Goal: Task Accomplishment & Management: Use online tool/utility

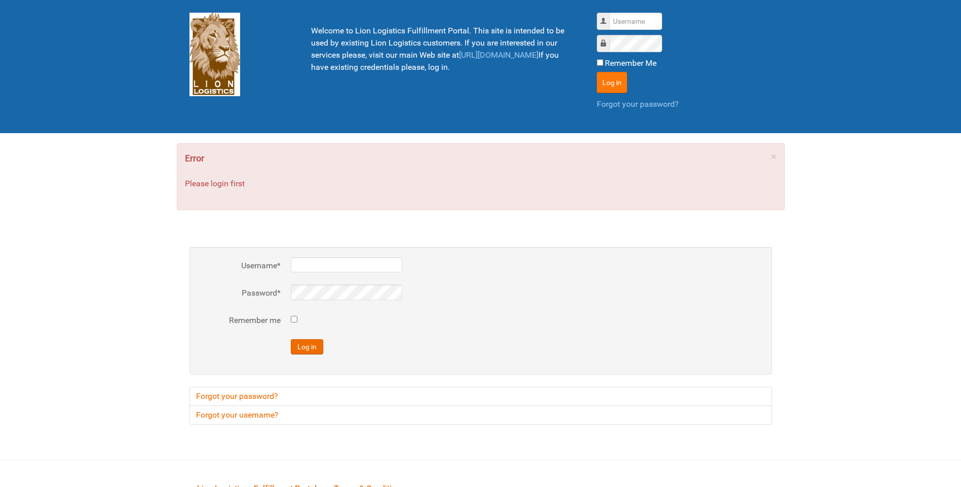
type input "lion"
click at [619, 81] on button "Log in" at bounding box center [612, 82] width 30 height 21
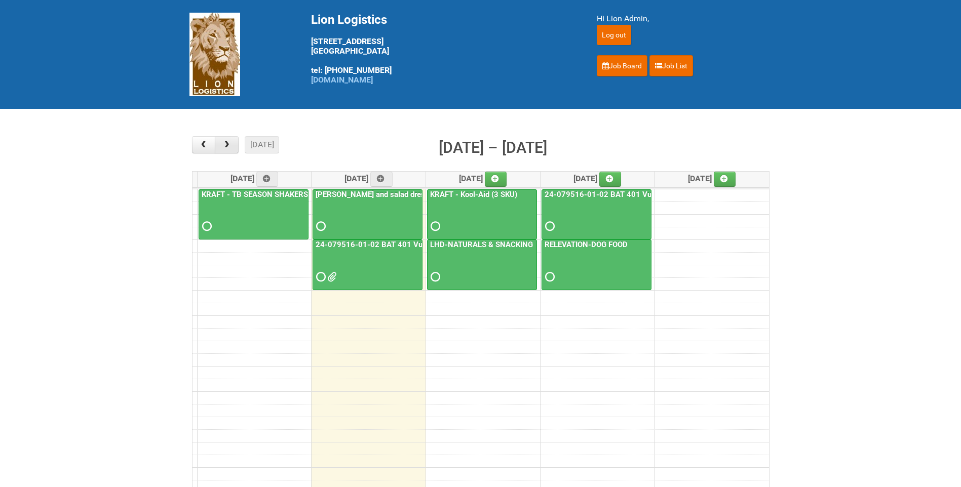
click at [223, 138] on button "button" at bounding box center [227, 144] width 24 height 17
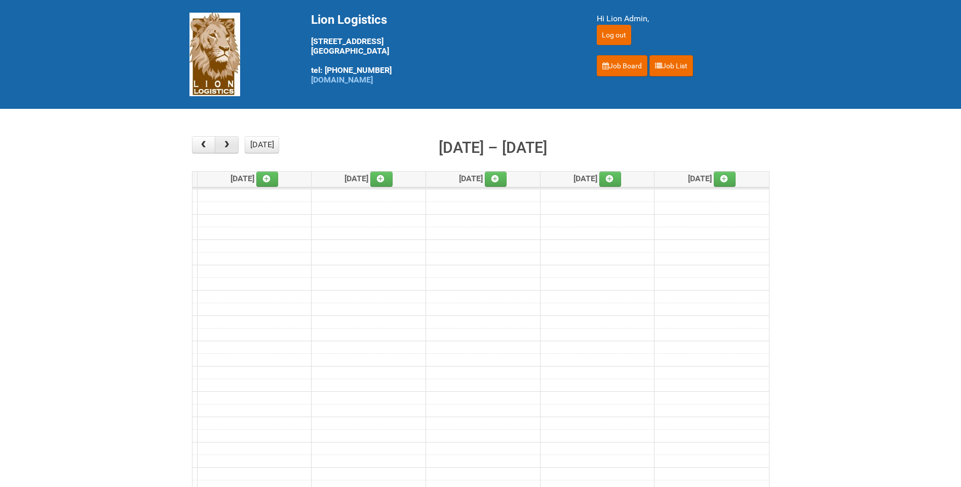
click at [223, 138] on button "button" at bounding box center [227, 144] width 24 height 17
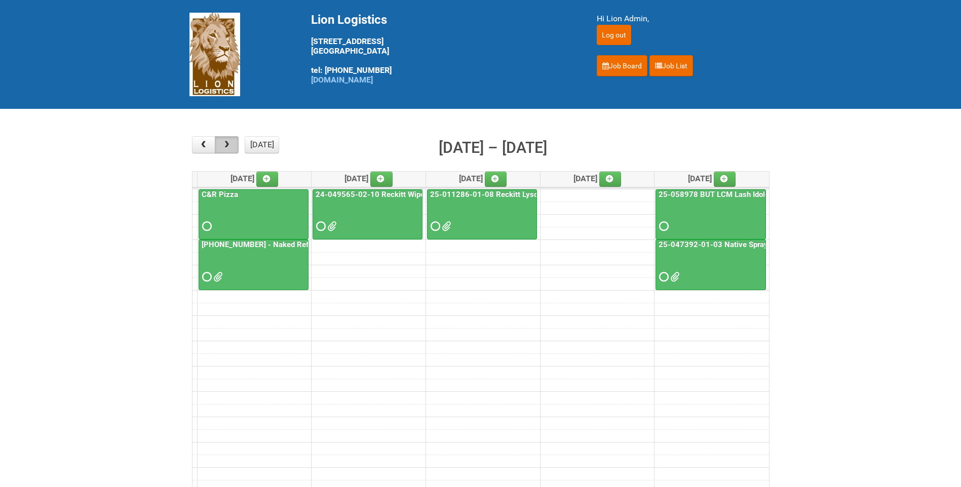
click at [223, 138] on button "button" at bounding box center [227, 144] width 24 height 17
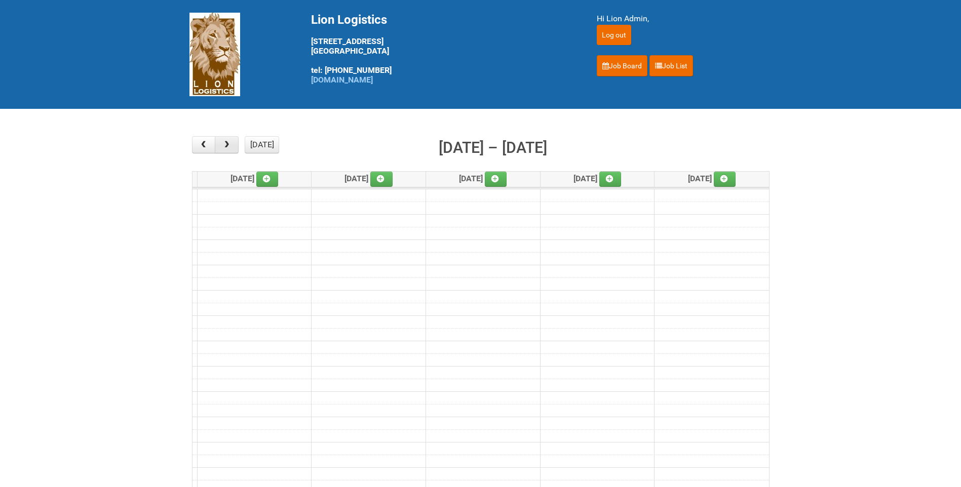
click at [223, 138] on button "button" at bounding box center [227, 144] width 24 height 17
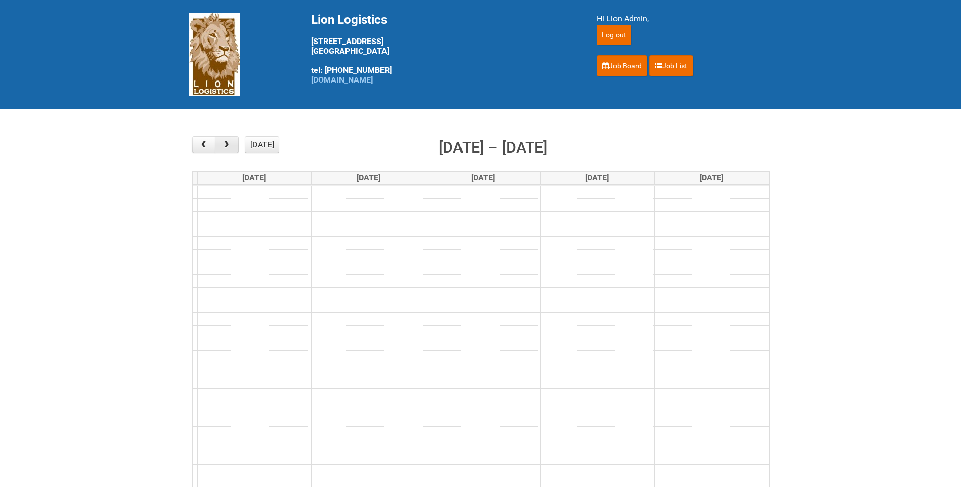
click at [223, 138] on button "button" at bounding box center [227, 144] width 24 height 17
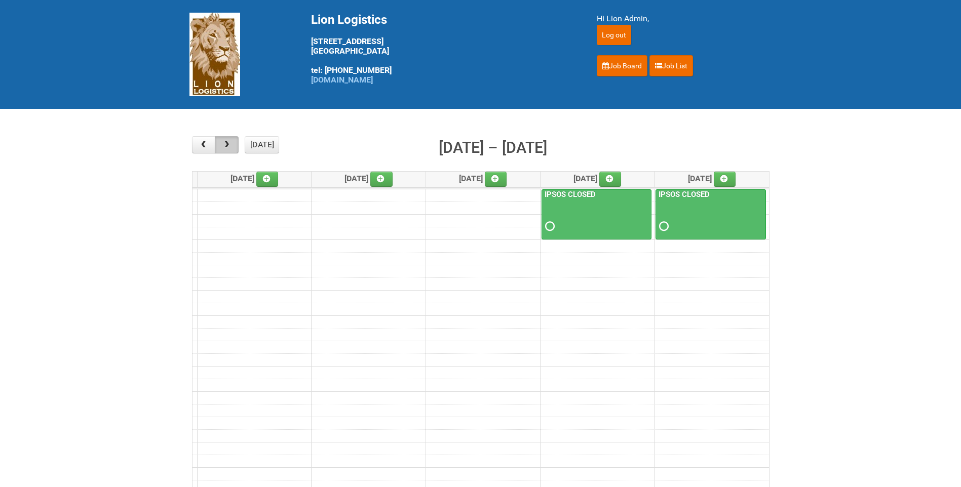
click at [223, 138] on button "button" at bounding box center [227, 144] width 24 height 17
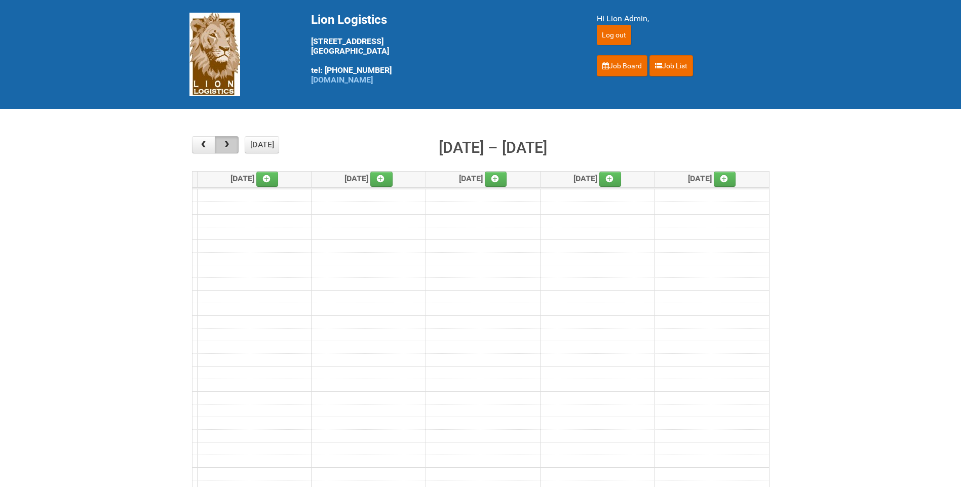
click at [223, 138] on button "button" at bounding box center [227, 144] width 24 height 17
click at [205, 146] on span "button" at bounding box center [204, 145] width 10 height 8
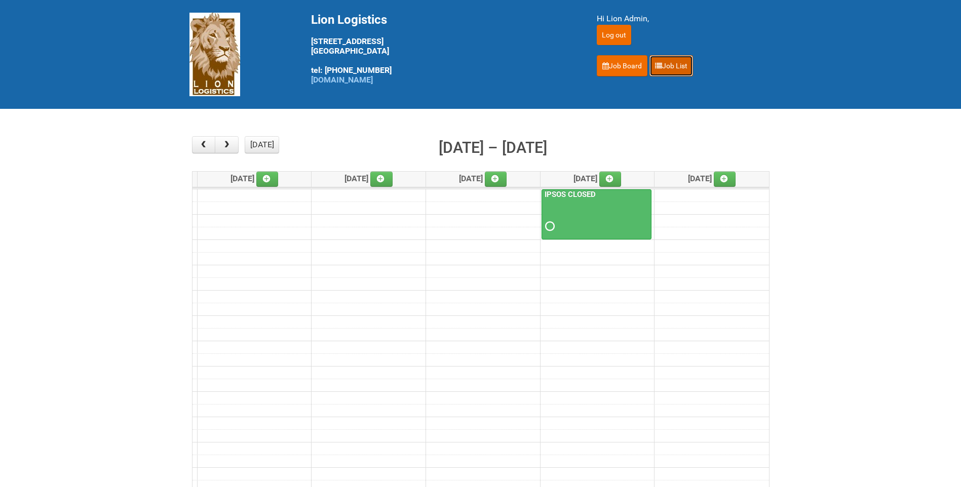
click at [669, 66] on link "Job List" at bounding box center [671, 65] width 44 height 21
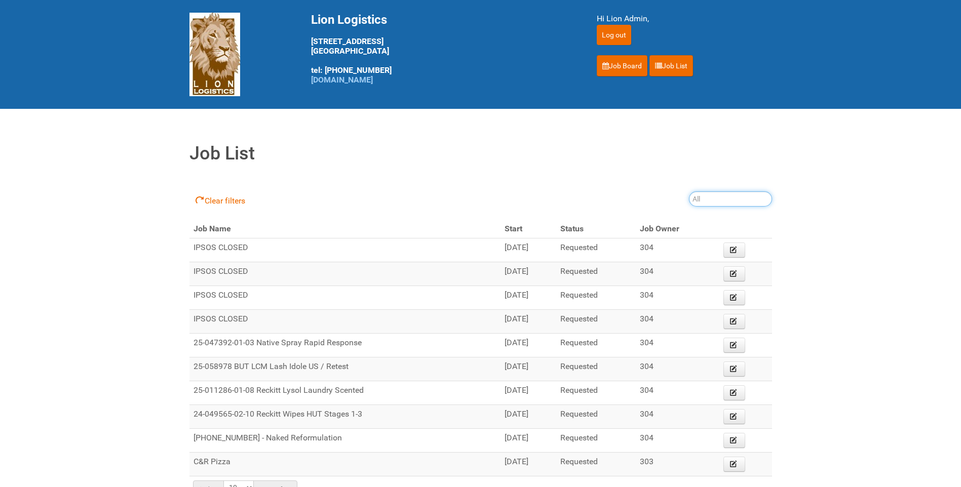
click at [720, 198] on input "search" at bounding box center [730, 198] width 83 height 15
type input "25-045890"
